Goal: Task Accomplishment & Management: Use online tool/utility

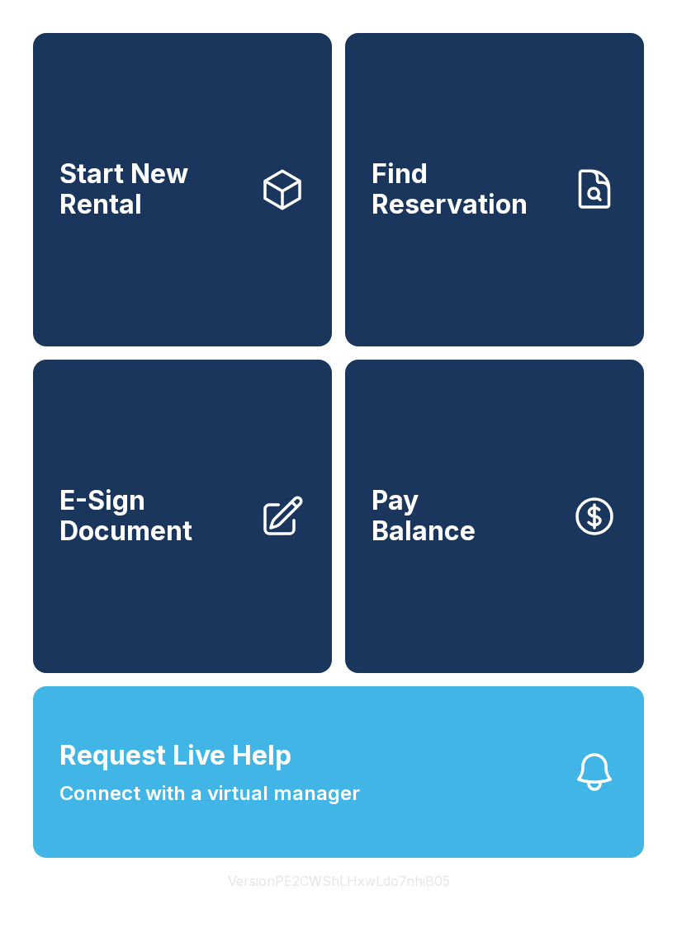
click at [504, 210] on span "Find Reservation" at bounding box center [464, 189] width 187 height 60
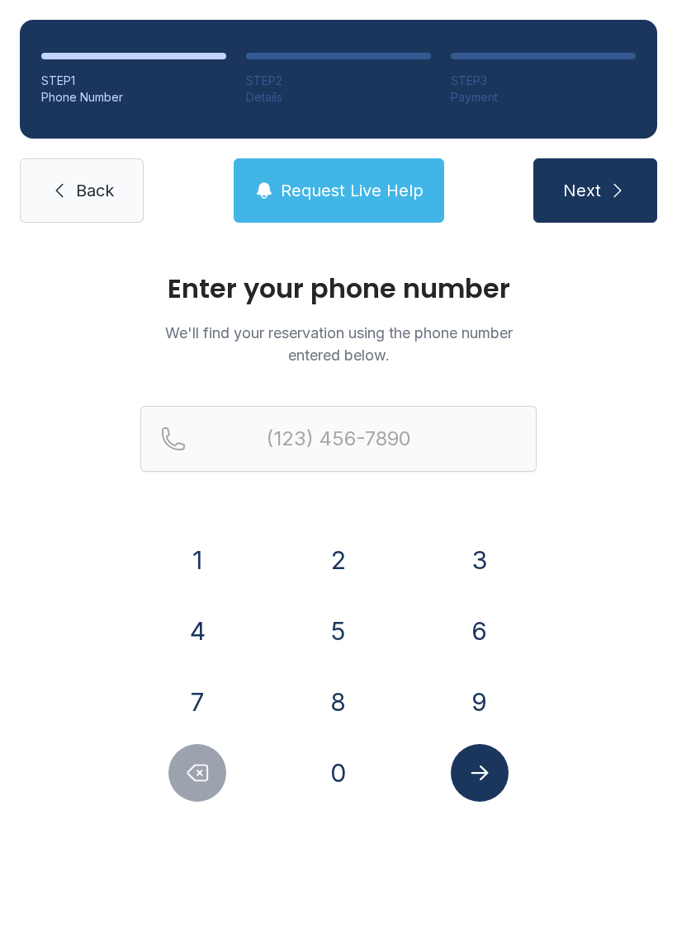
click at [201, 697] on button "7" at bounding box center [197, 702] width 58 height 58
click at [332, 767] on button "0" at bounding box center [338, 773] width 58 height 58
click at [472, 545] on button "3" at bounding box center [480, 560] width 58 height 58
click at [201, 633] on button "4" at bounding box center [197, 631] width 58 height 58
click at [344, 761] on button "0" at bounding box center [338, 773] width 58 height 58
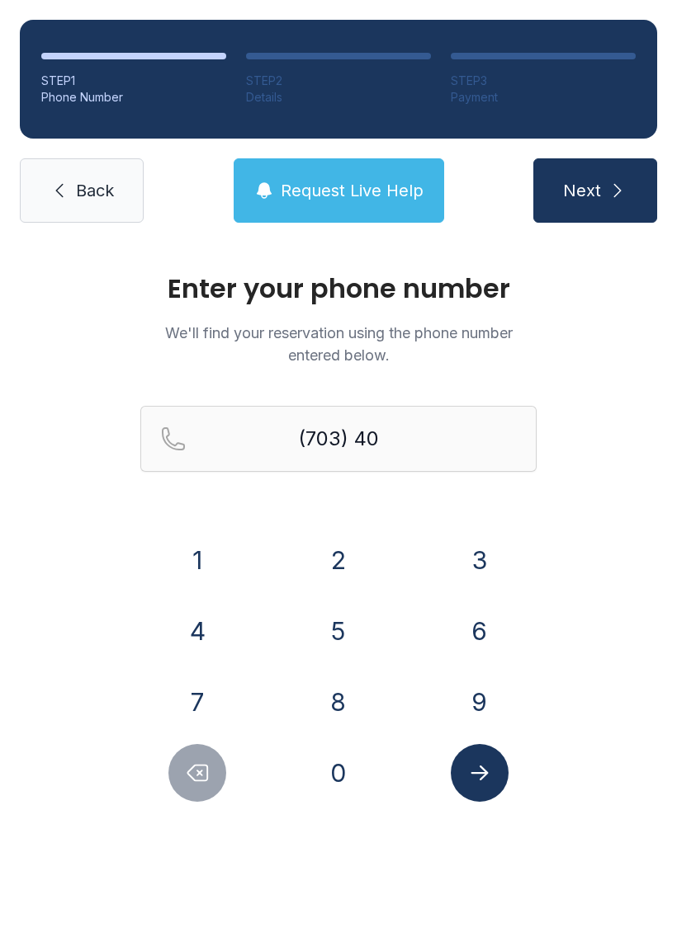
click at [337, 699] on button "8" at bounding box center [338, 702] width 58 height 58
click at [201, 634] on button "4" at bounding box center [197, 631] width 58 height 58
click at [333, 763] on button "0" at bounding box center [338, 773] width 58 height 58
click at [332, 689] on button "8" at bounding box center [338, 702] width 58 height 58
click at [341, 769] on button "0" at bounding box center [338, 773] width 58 height 58
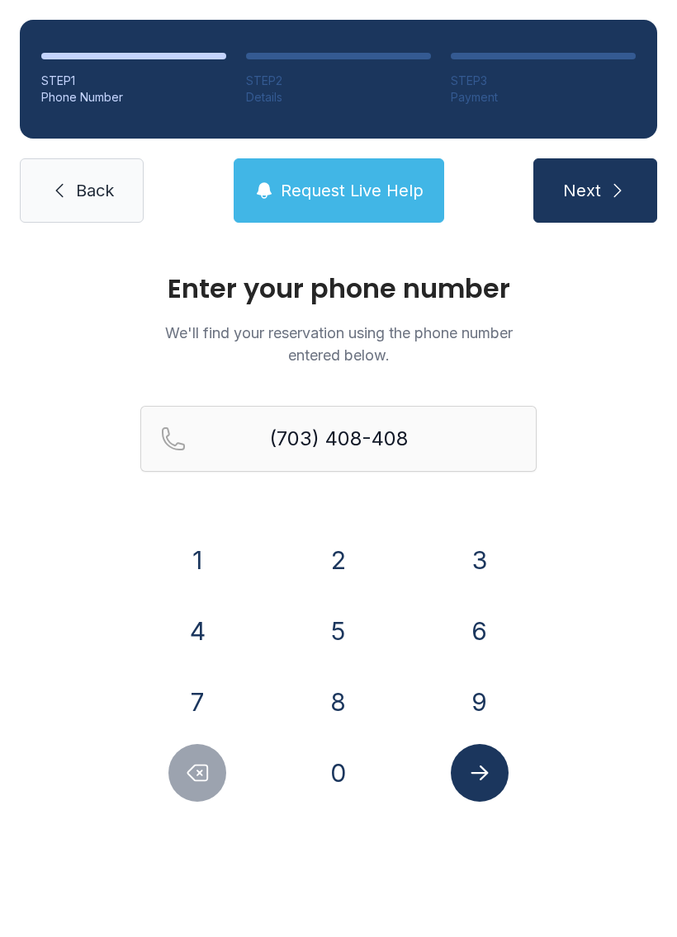
type input "[PHONE_NUMBER]"
click at [484, 776] on icon "Submit lookup form" at bounding box center [478, 773] width 17 height 15
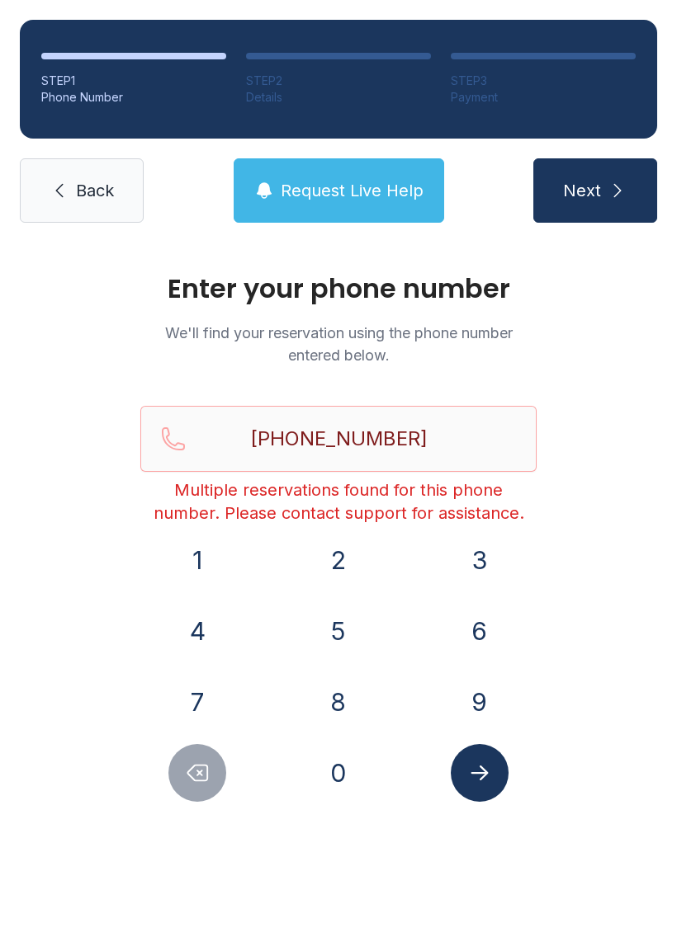
click at [626, 182] on icon "submit" at bounding box center [617, 191] width 20 height 20
click at [601, 185] on button "Next" at bounding box center [595, 190] width 124 height 64
